Goal: Task Accomplishment & Management: Use online tool/utility

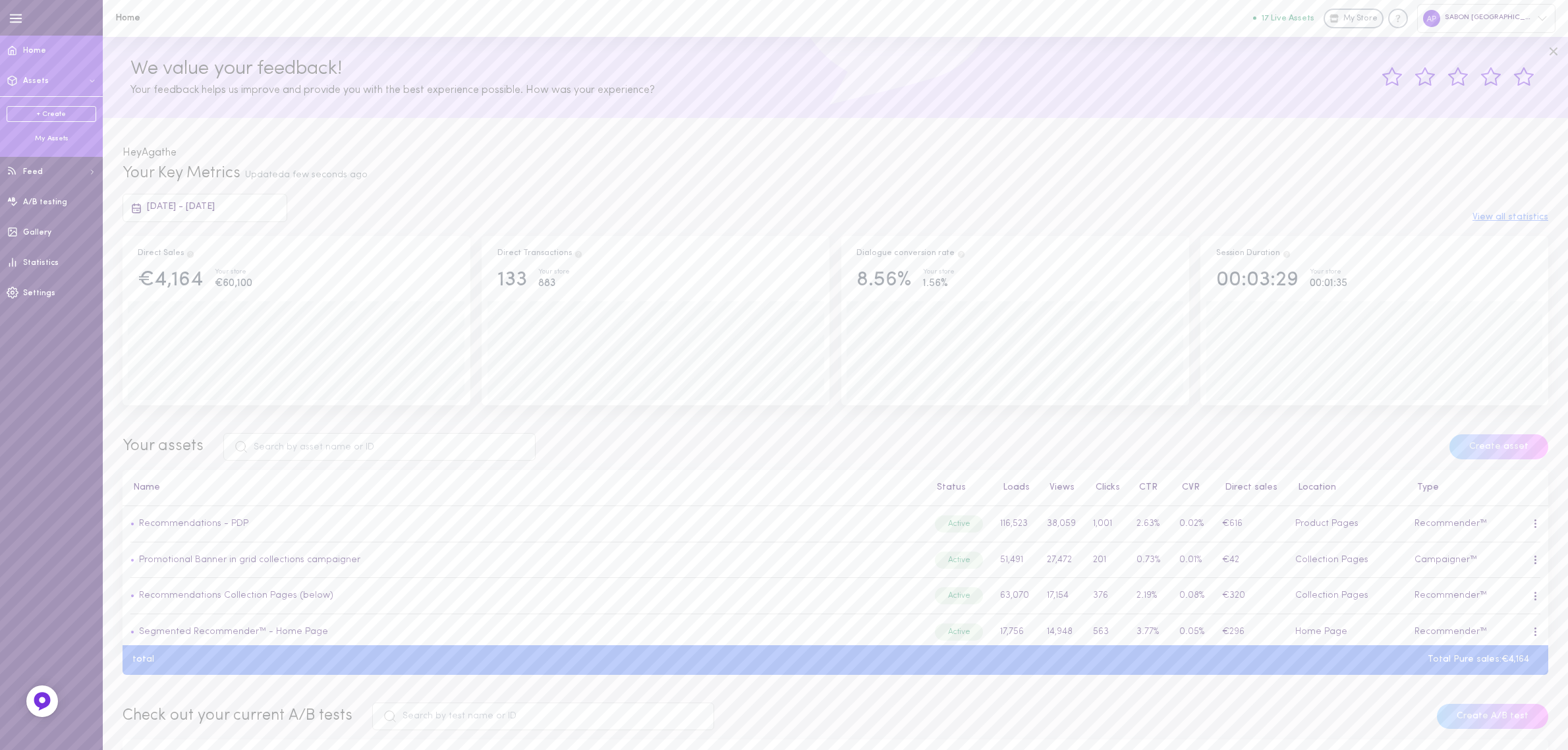
click at [36, 139] on div "My Assets" at bounding box center [51, 138] width 89 height 10
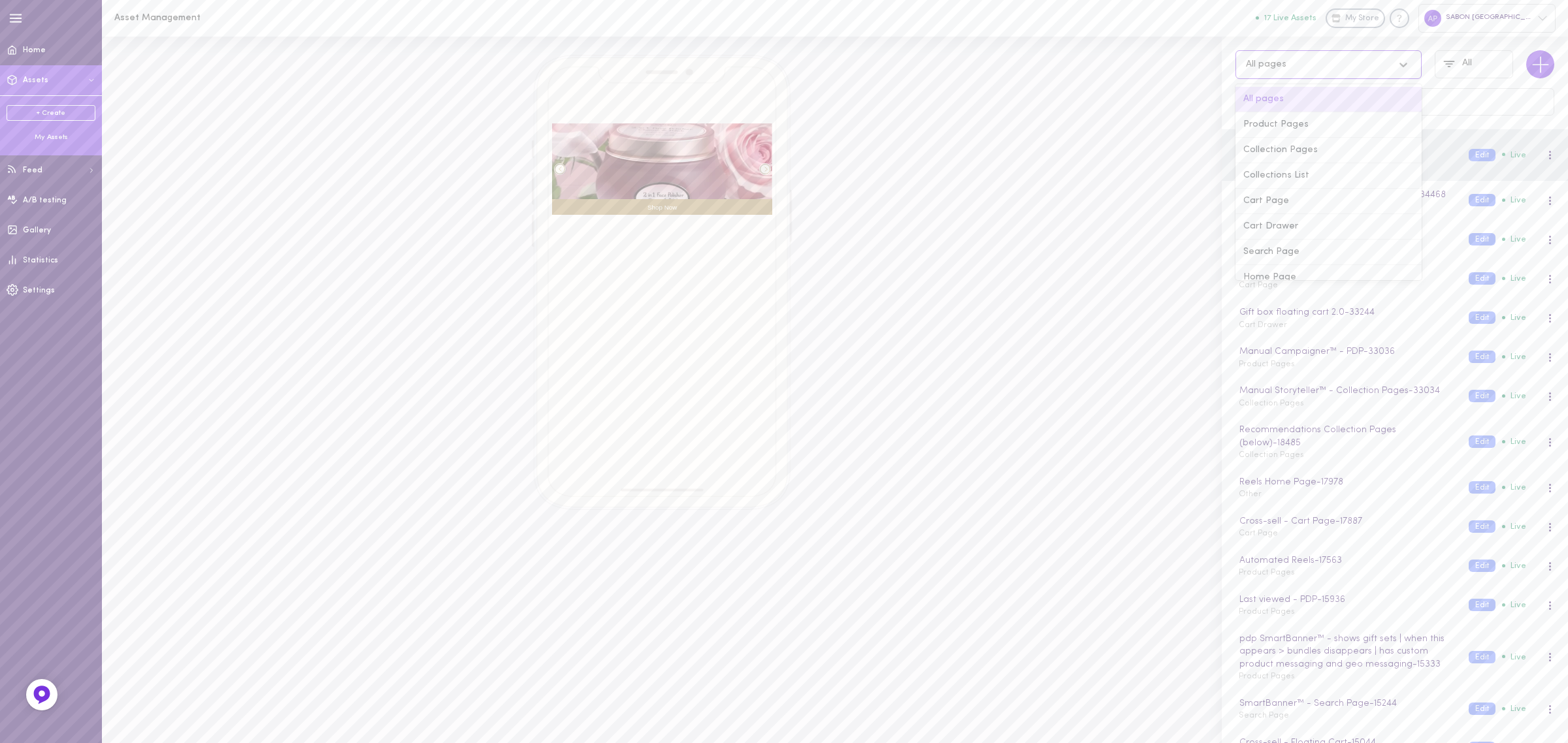
click at [1353, 66] on div "All pages" at bounding box center [1315, 64] width 153 height 13
click at [1289, 273] on div "Home Page" at bounding box center [1328, 278] width 186 height 25
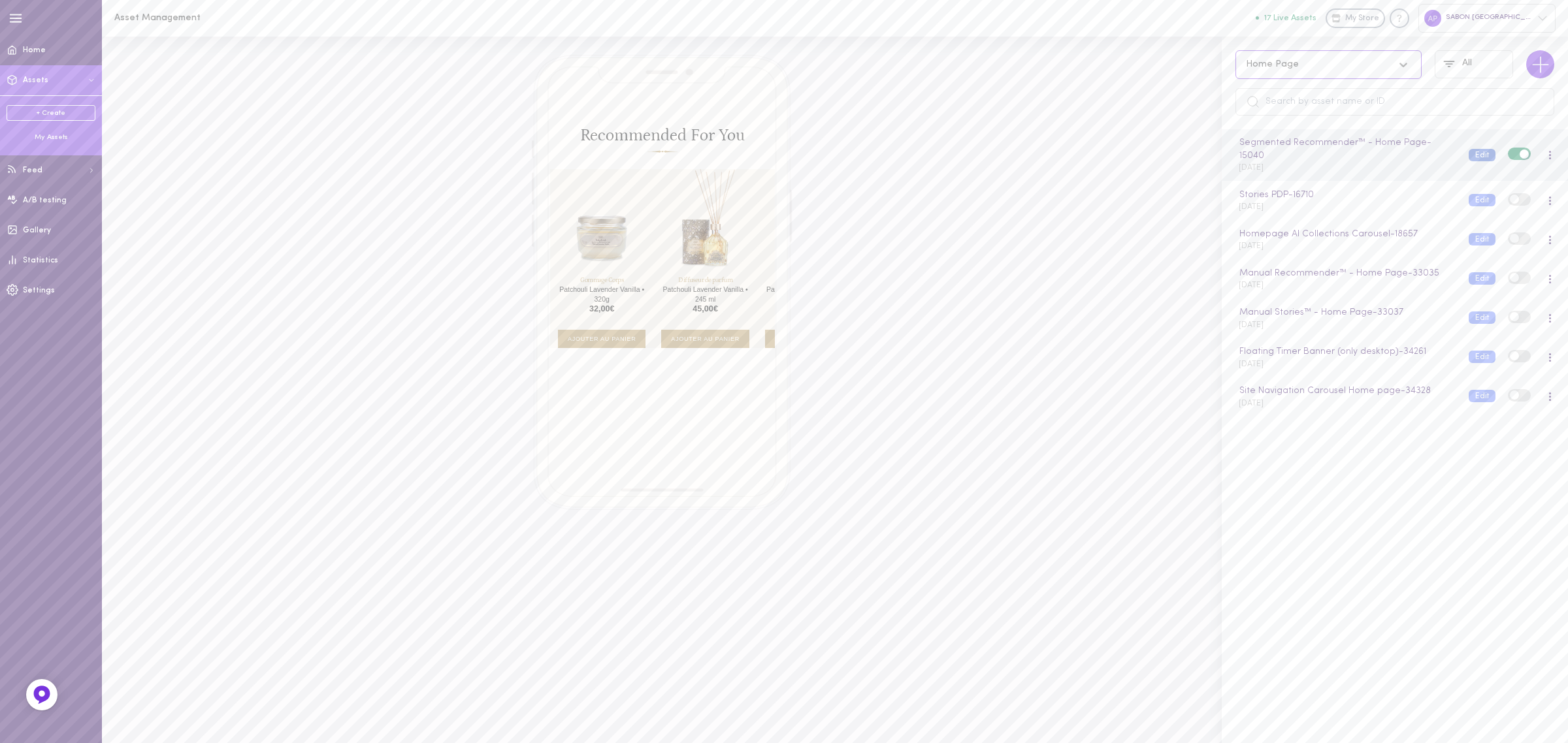
click at [1469, 154] on button "Edit" at bounding box center [1482, 155] width 27 height 13
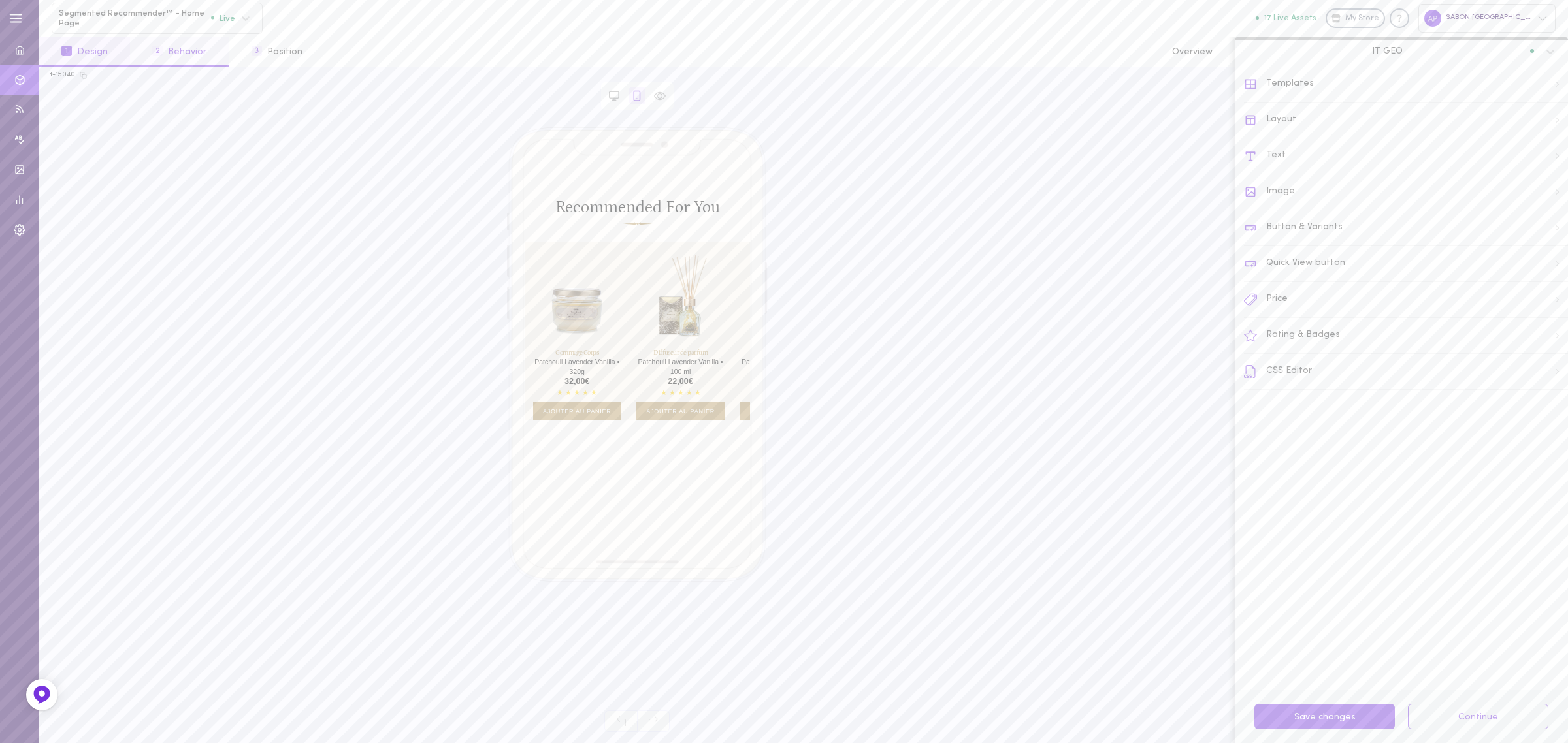
click at [187, 42] on button "2 Behavior" at bounding box center [179, 52] width 99 height 30
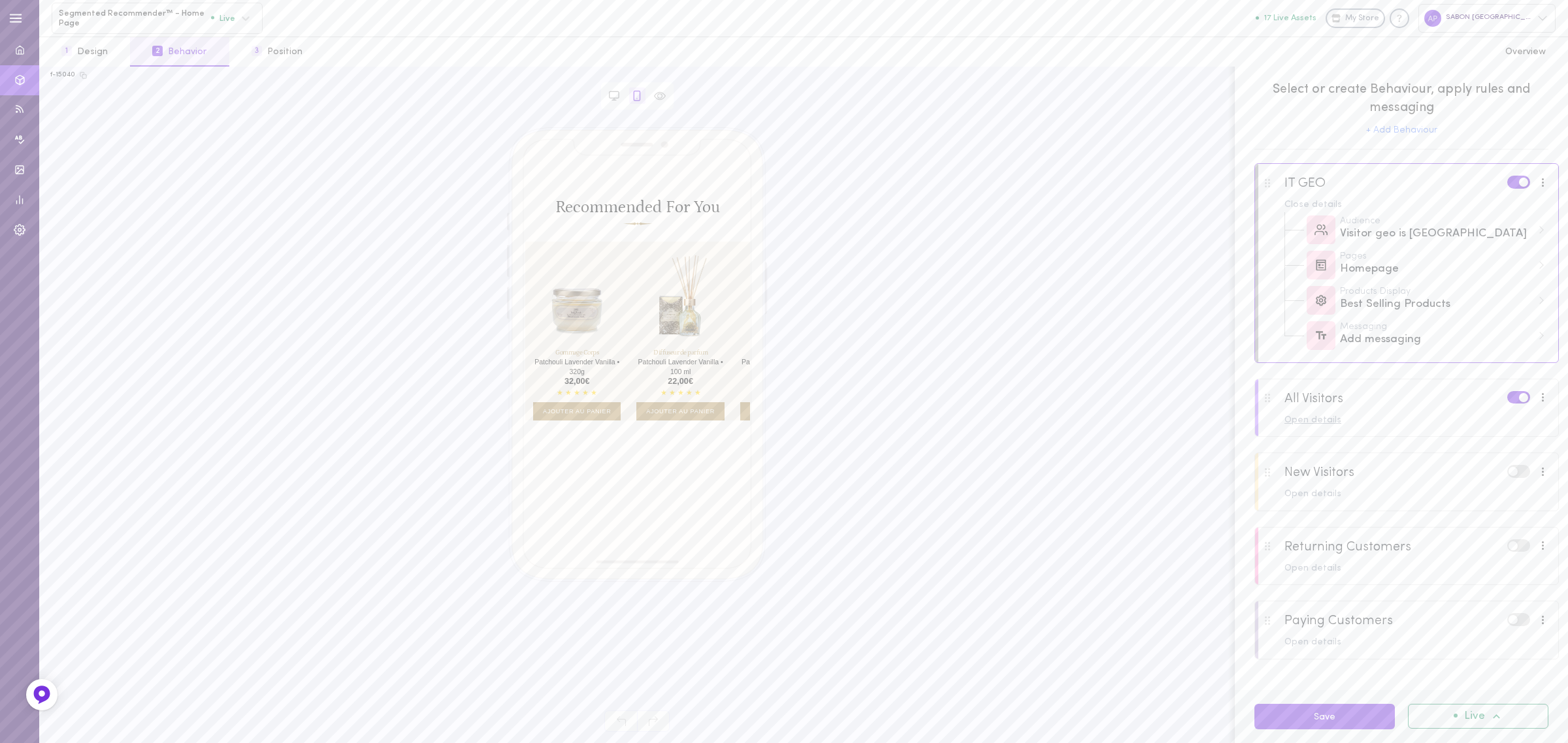
click at [1324, 420] on div "Open details" at bounding box center [1416, 421] width 264 height 9
click at [1392, 489] on div "Homepage" at bounding box center [1435, 485] width 192 height 16
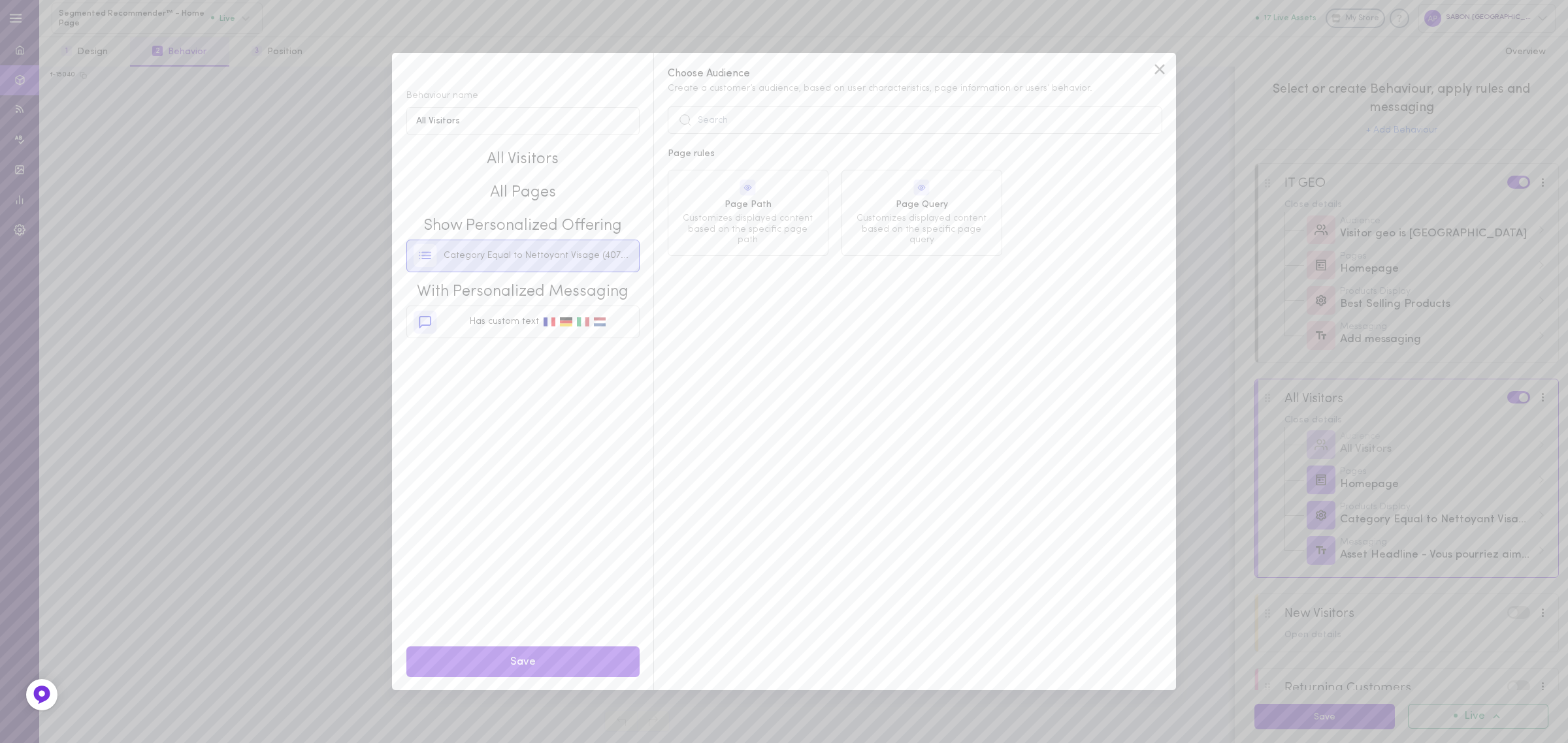
click at [490, 265] on div "Category Equal to Nettoyant Visage (407598530796)" at bounding box center [523, 255] width 218 height 31
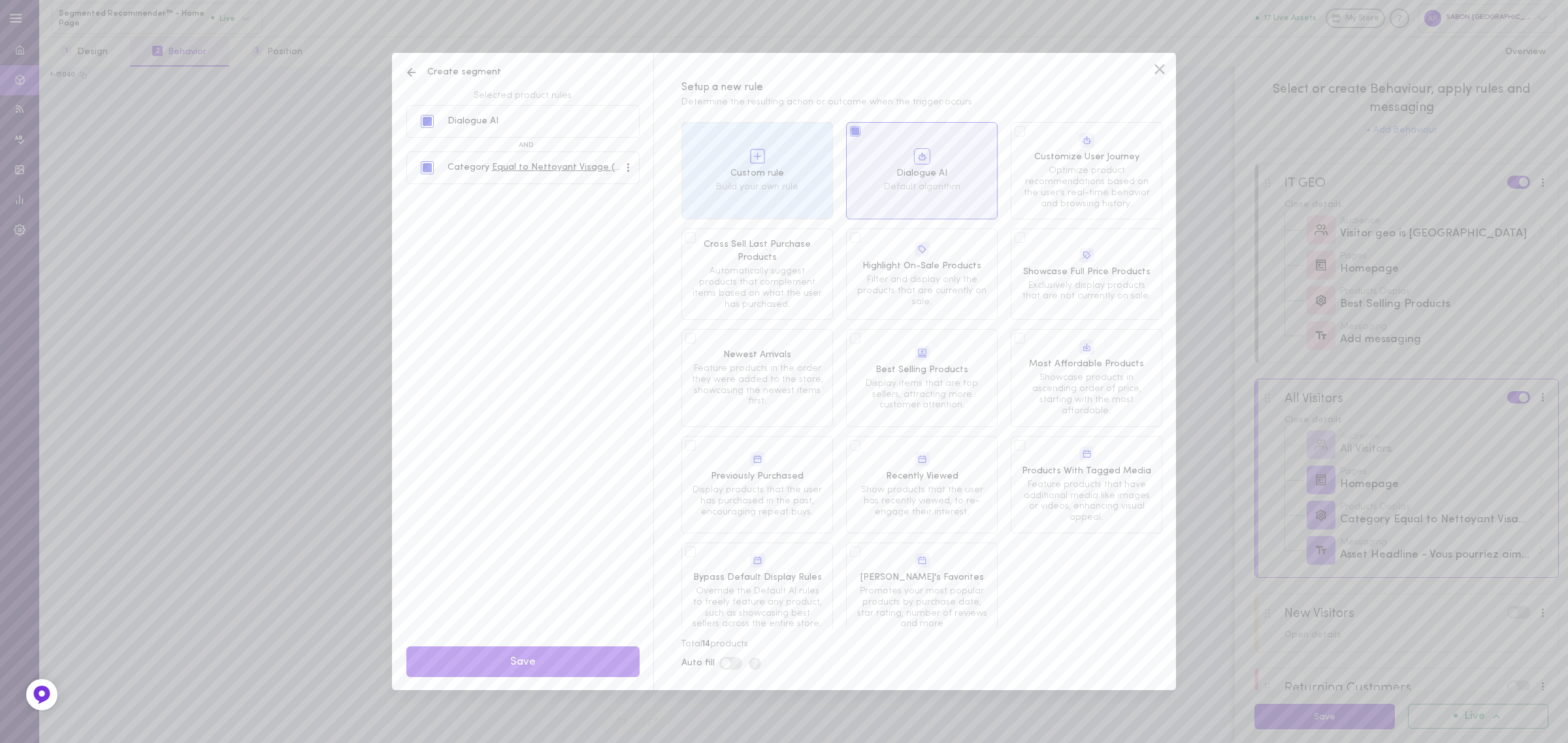
click at [549, 178] on div "Category Equal to Nettoyant Visage (407598530796)" at bounding box center [527, 167] width 211 height 31
click at [599, 155] on div "Category Equal to Nettoyant Visage (407598530796)" at bounding box center [527, 167] width 211 height 31
click at [607, 166] on span "Nettoyant Visage (407598530796)" at bounding box center [604, 167] width 148 height 10
click at [627, 167] on span at bounding box center [628, 167] width 2 height 2
click at [600, 191] on div "Edit" at bounding box center [598, 195] width 64 height 29
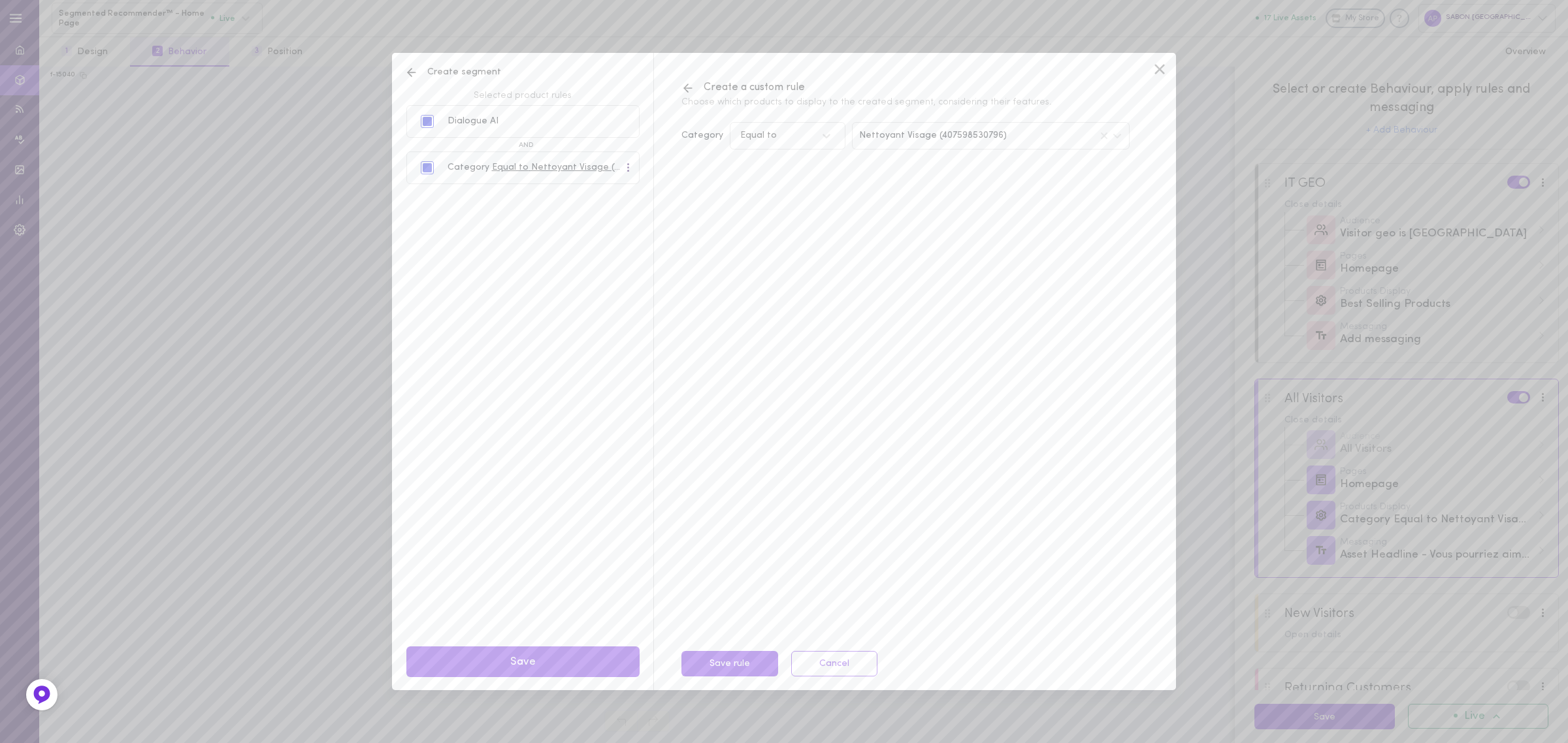
click at [914, 141] on div "Nettoyant Visage (407598530796)" at bounding box center [990, 135] width 278 height 28
click at [893, 175] on input at bounding box center [990, 172] width 264 height 25
type input "s"
type input "c"
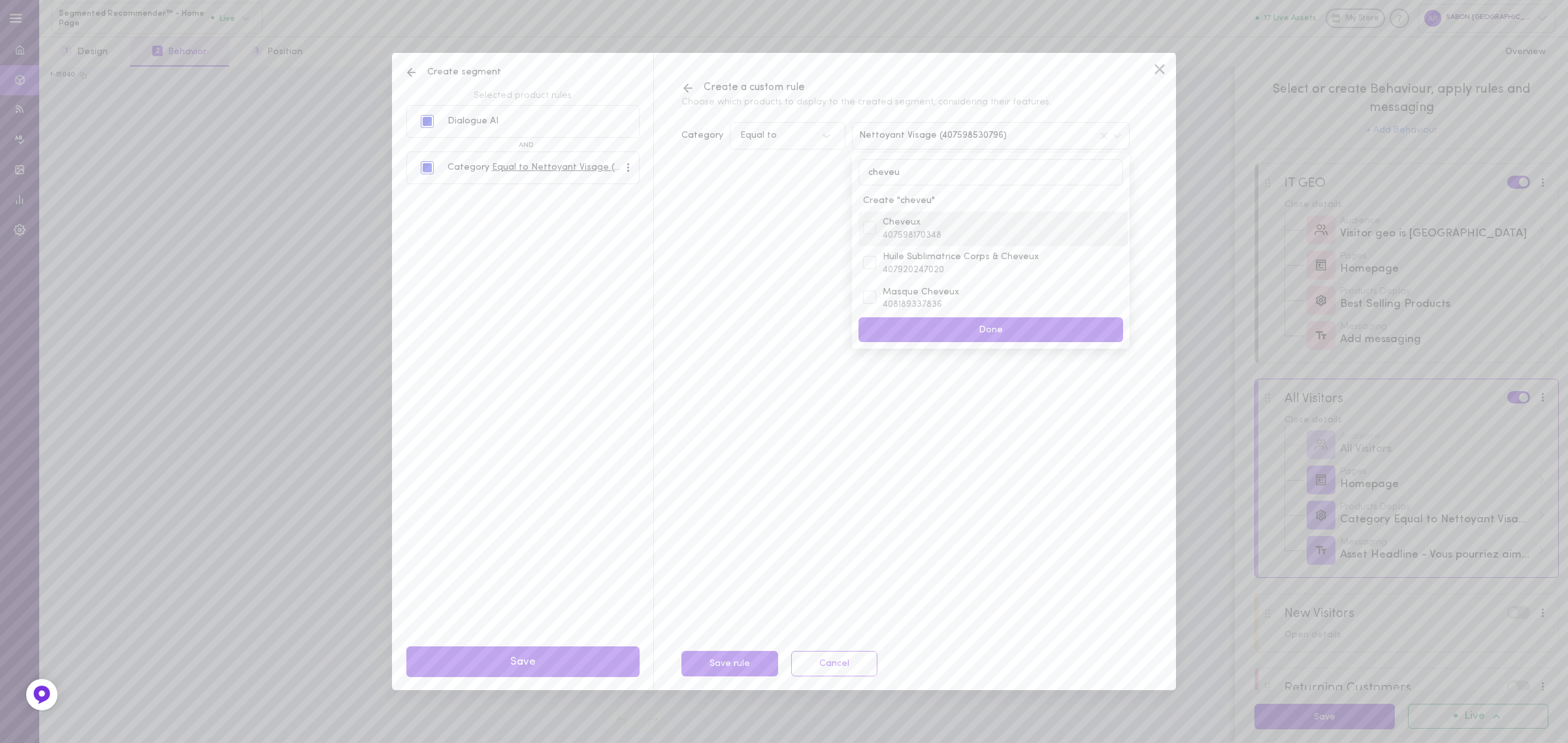
type input "cheveu"
click at [866, 228] on div at bounding box center [870, 227] width 13 height 13
click at [764, 238] on div "Category Equal to Nettoyant Visage (407598530796), Cheveux (407598170348) cheve…" at bounding box center [908, 368] width 509 height 492
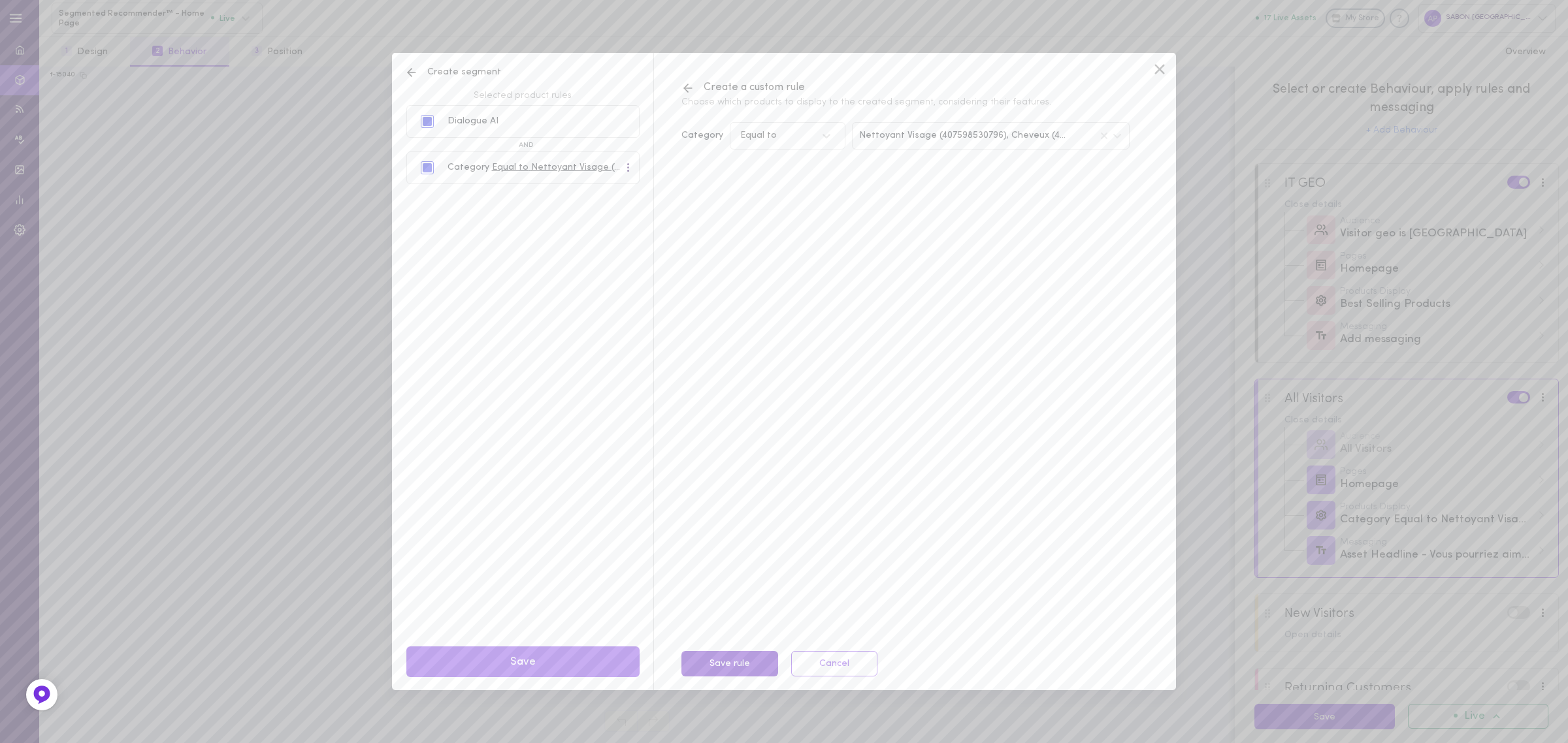
click at [735, 658] on button "Save rule" at bounding box center [730, 663] width 97 height 25
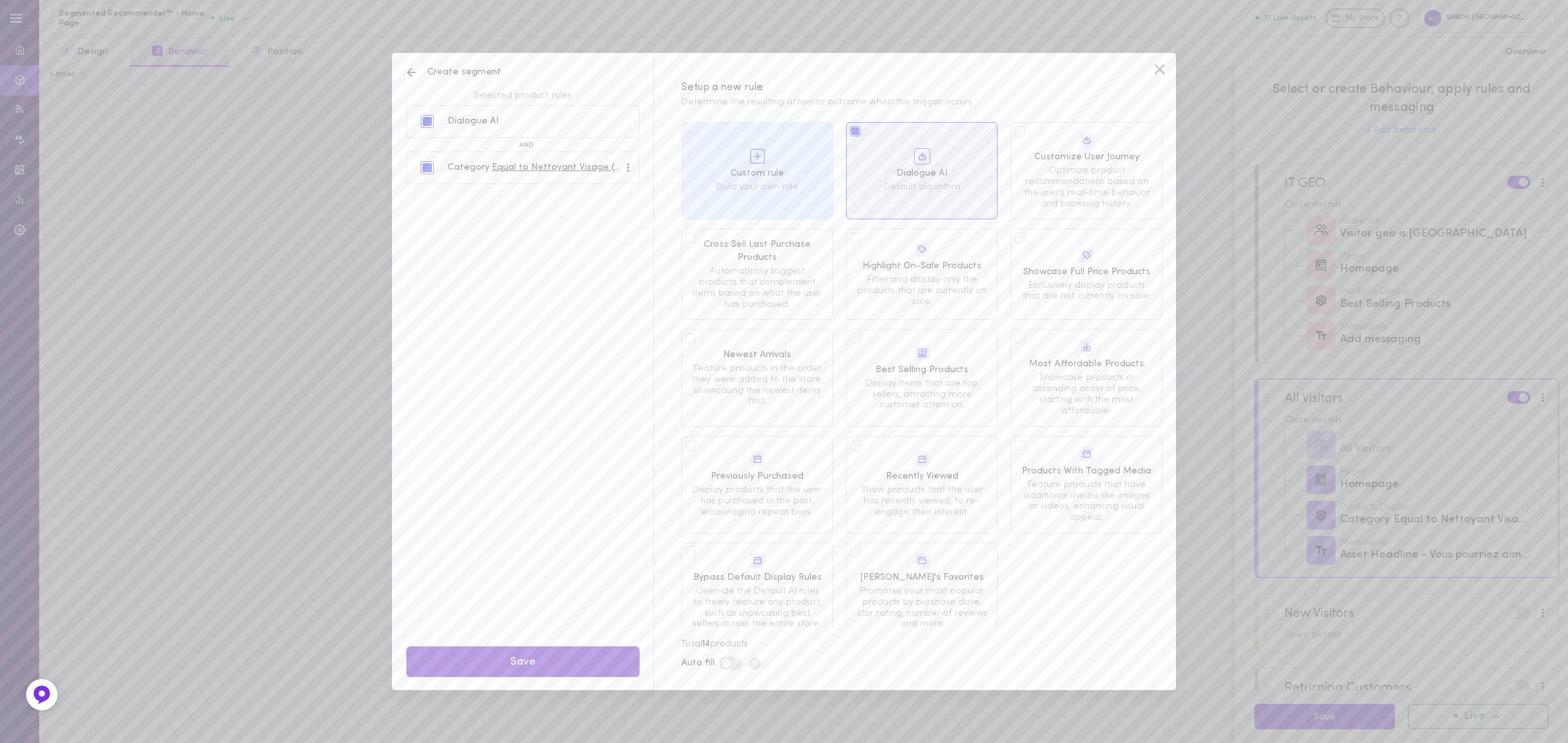
click at [543, 651] on button "Save" at bounding box center [523, 662] width 233 height 30
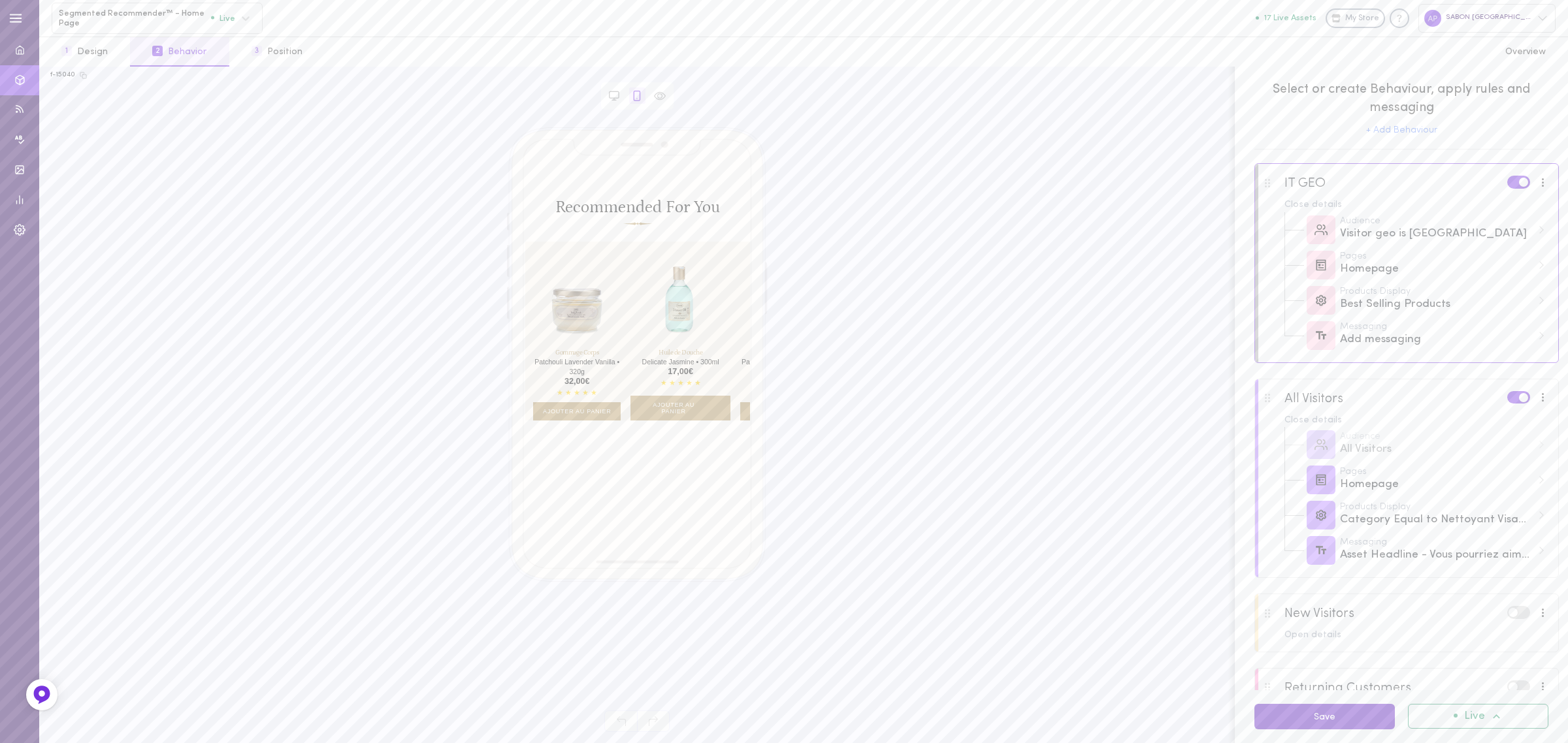
click at [1315, 722] on button "Save" at bounding box center [1324, 716] width 141 height 25
